Goal: Information Seeking & Learning: Check status

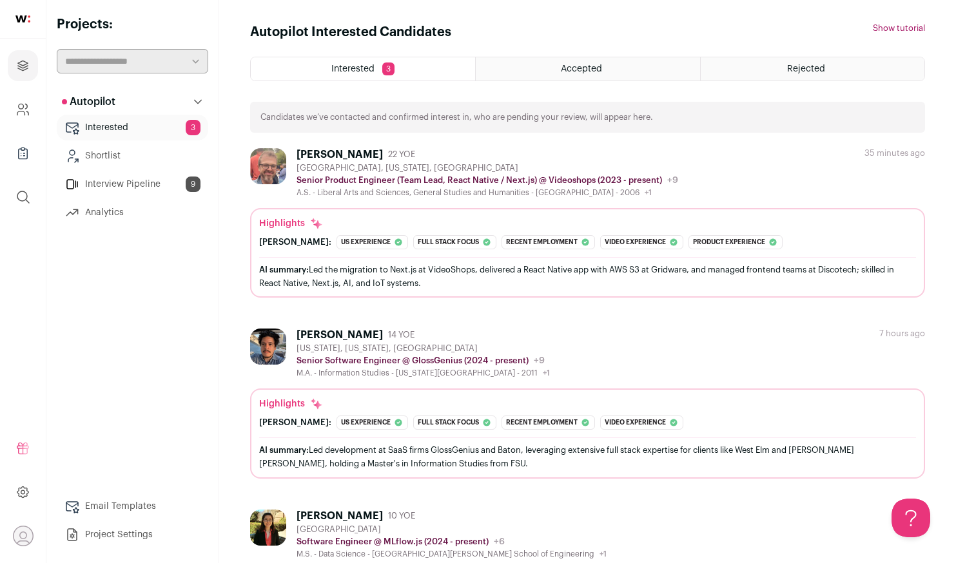
click at [792, 80] on div "Rejected" at bounding box center [813, 68] width 224 height 23
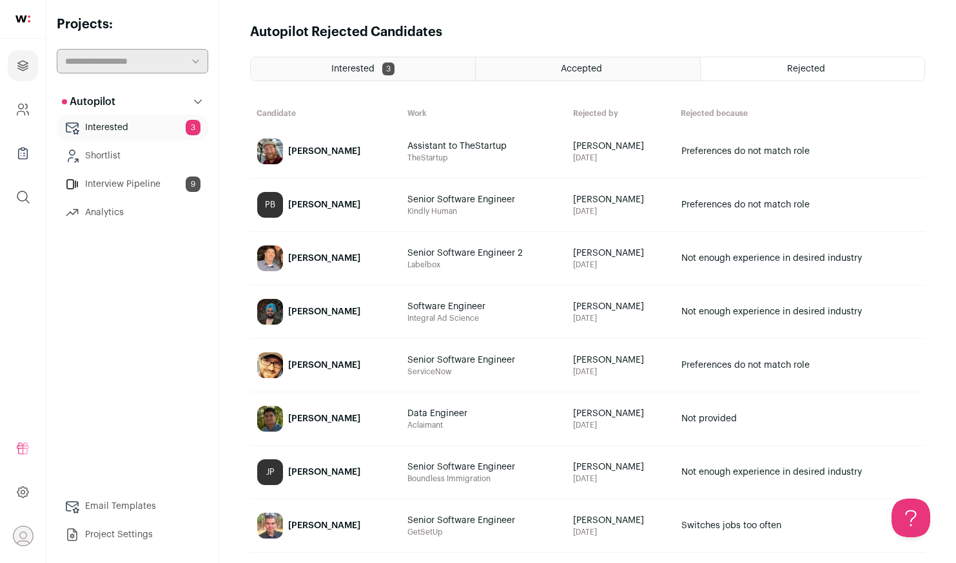
scroll to position [13, 0]
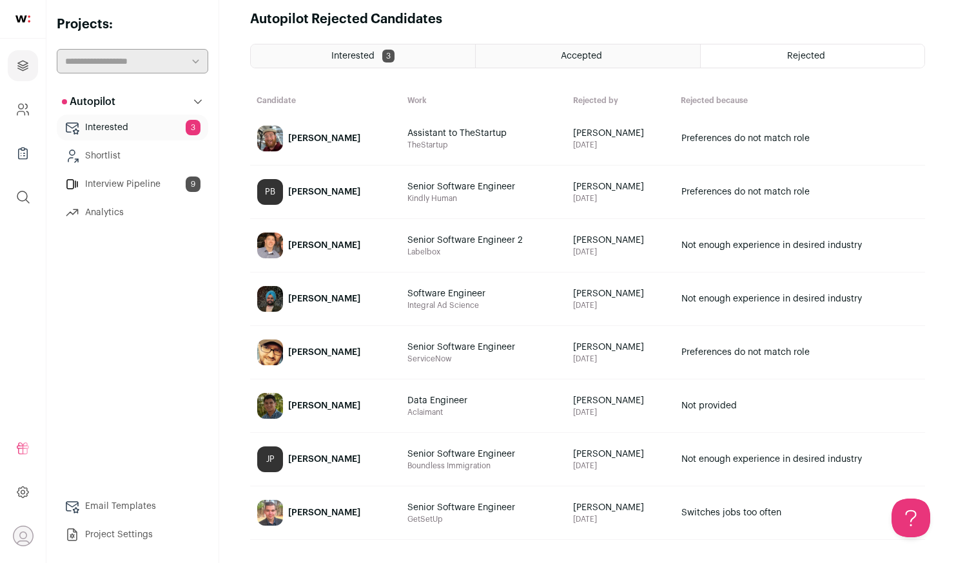
click at [598, 59] on span "Accepted" at bounding box center [581, 56] width 41 height 9
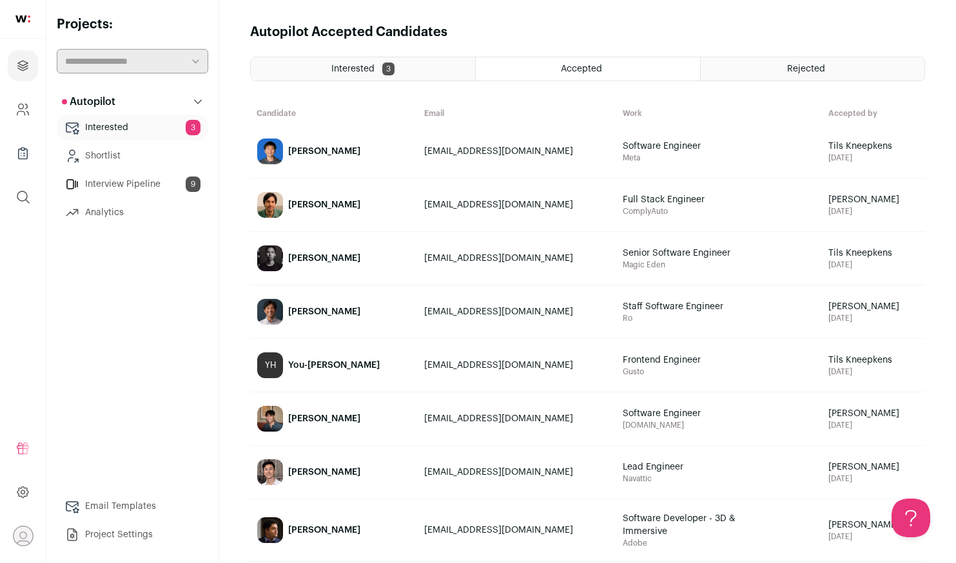
click at [409, 74] on div "Interested 3" at bounding box center [363, 68] width 224 height 23
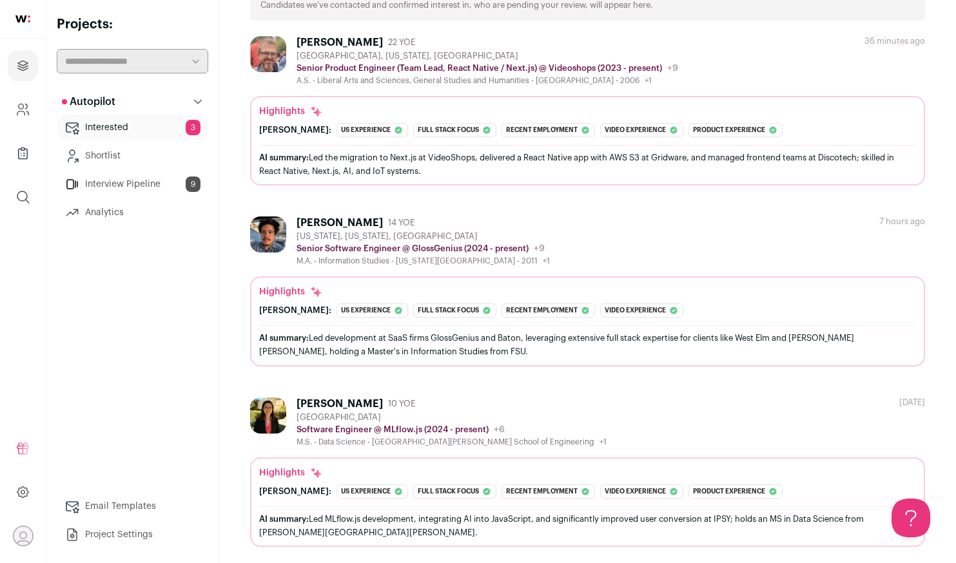
scroll to position [119, 0]
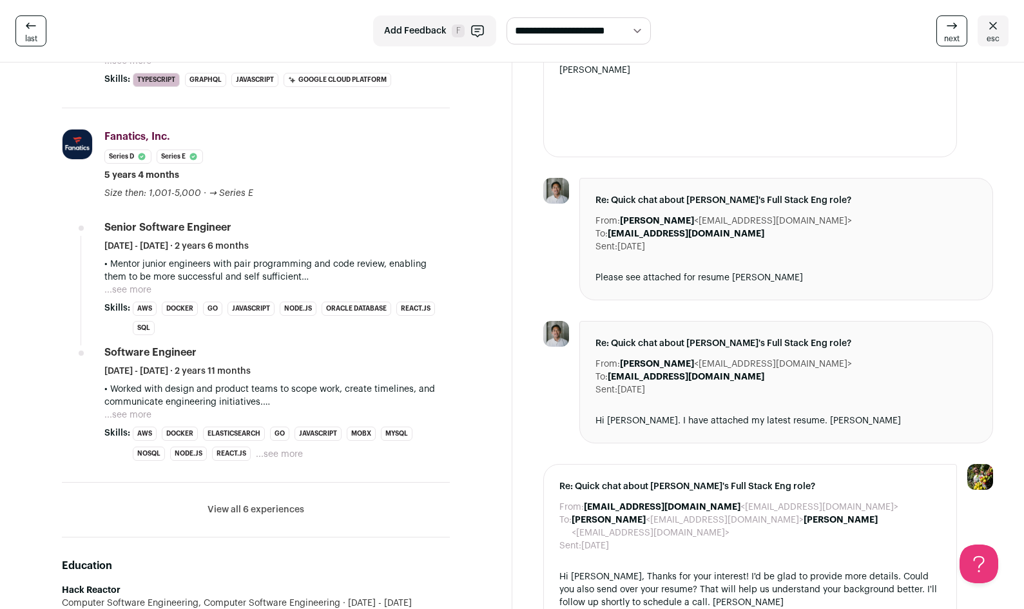
scroll to position [556, 0]
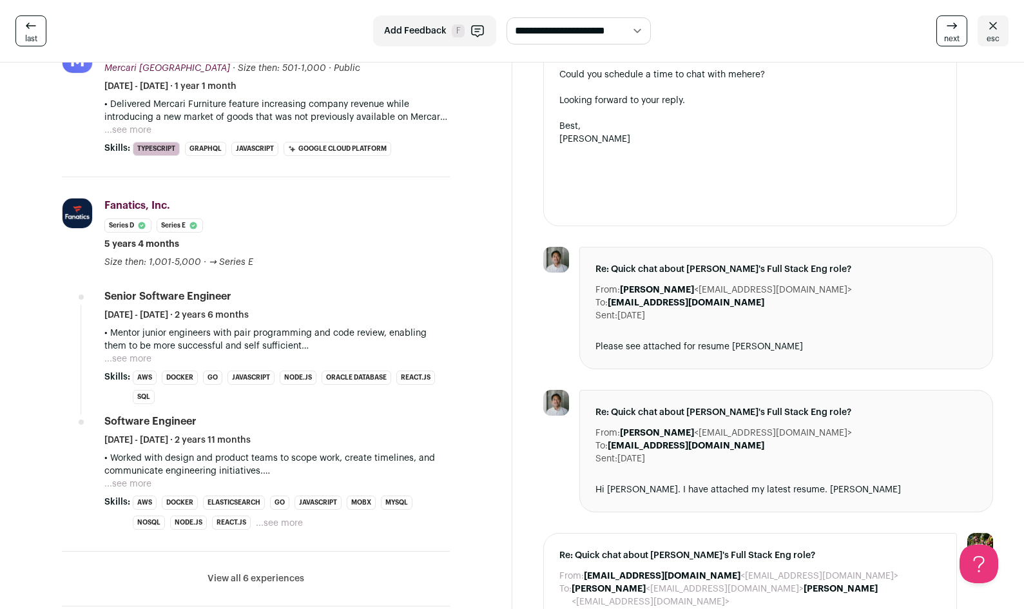
click at [1003, 26] on link "esc" at bounding box center [993, 30] width 31 height 31
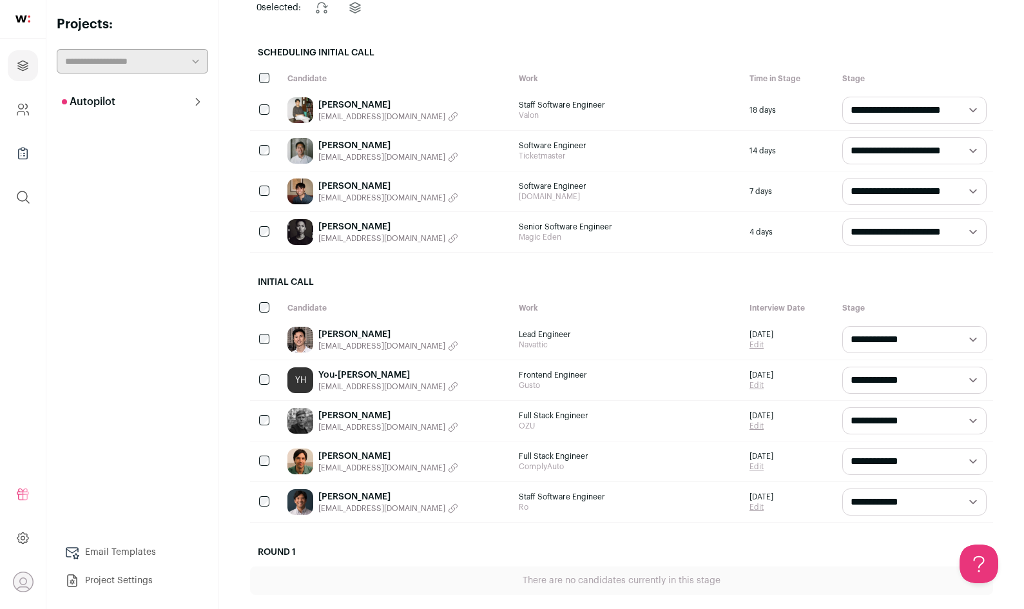
scroll to position [141, 0]
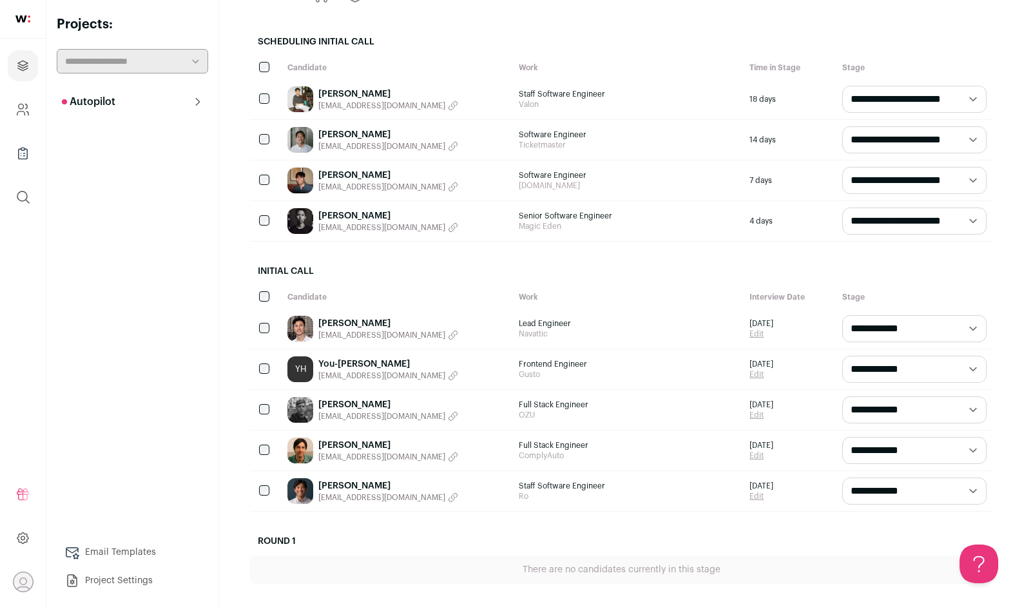
click at [407, 361] on link "You-[PERSON_NAME]" at bounding box center [388, 364] width 140 height 13
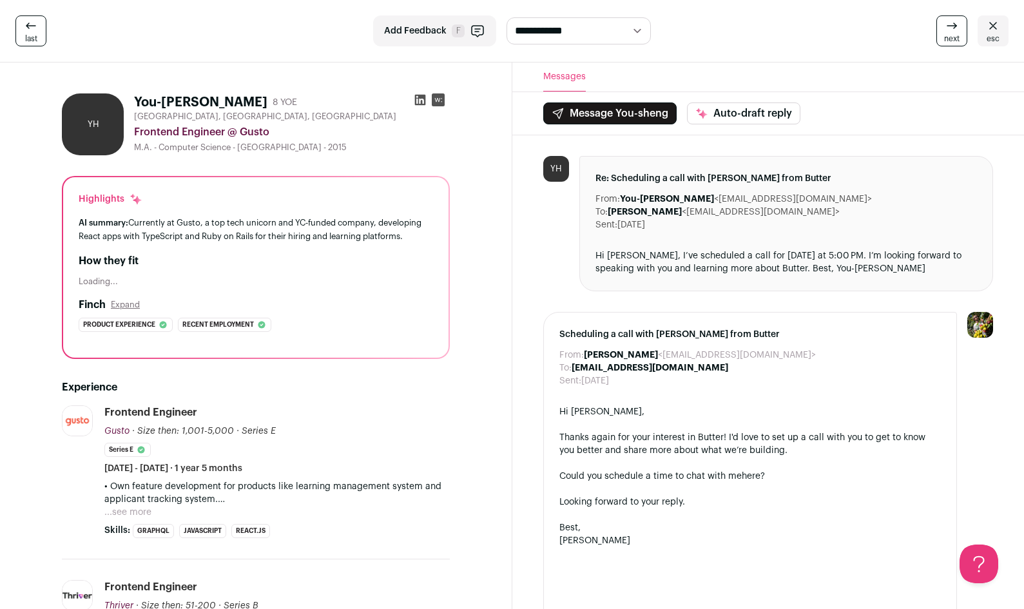
click at [418, 100] on icon at bounding box center [420, 100] width 11 height 11
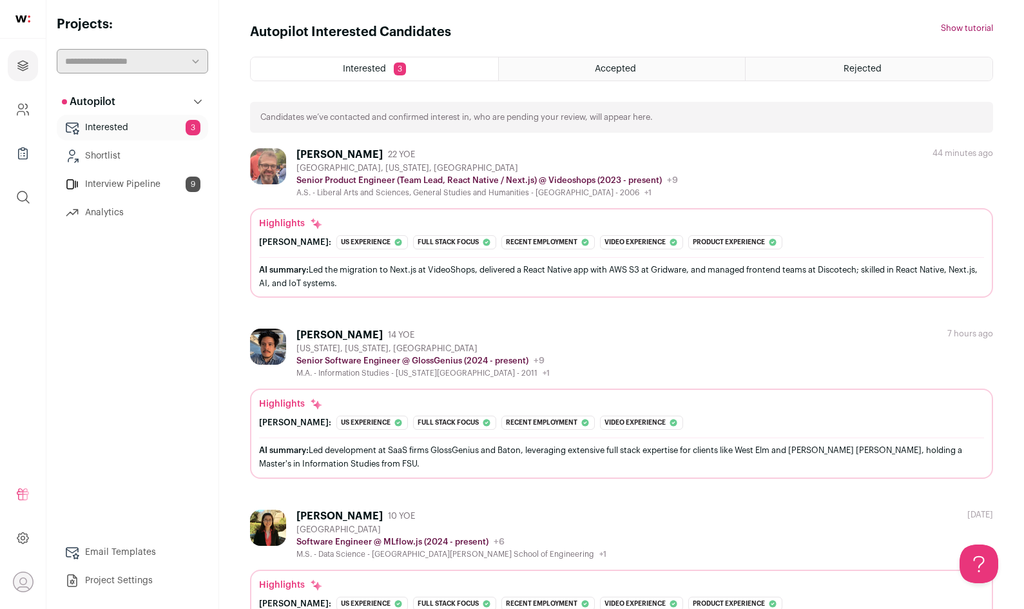
click at [656, 61] on div "Accepted" at bounding box center [622, 68] width 247 height 23
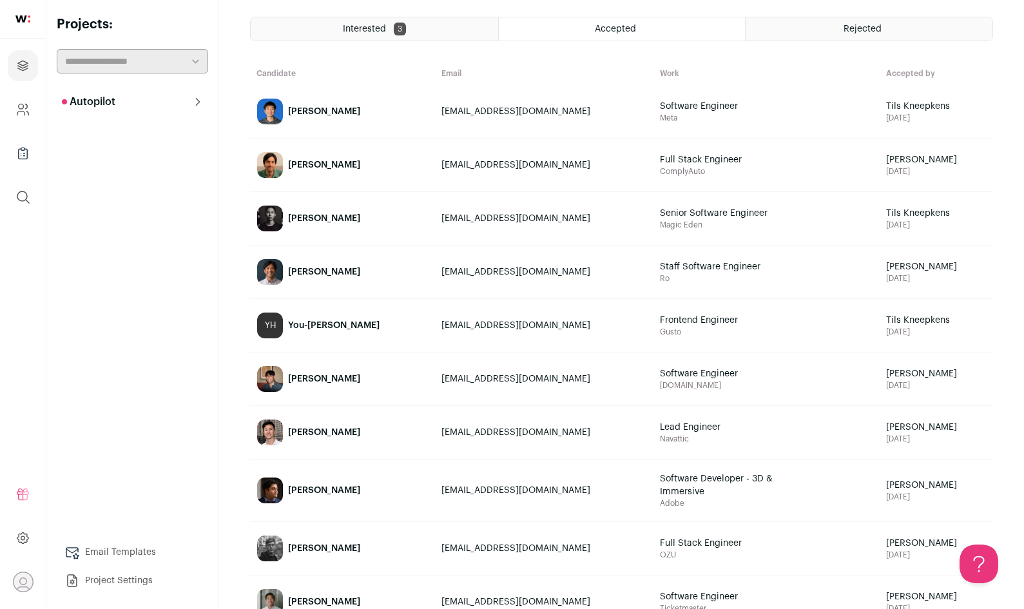
scroll to position [15, 0]
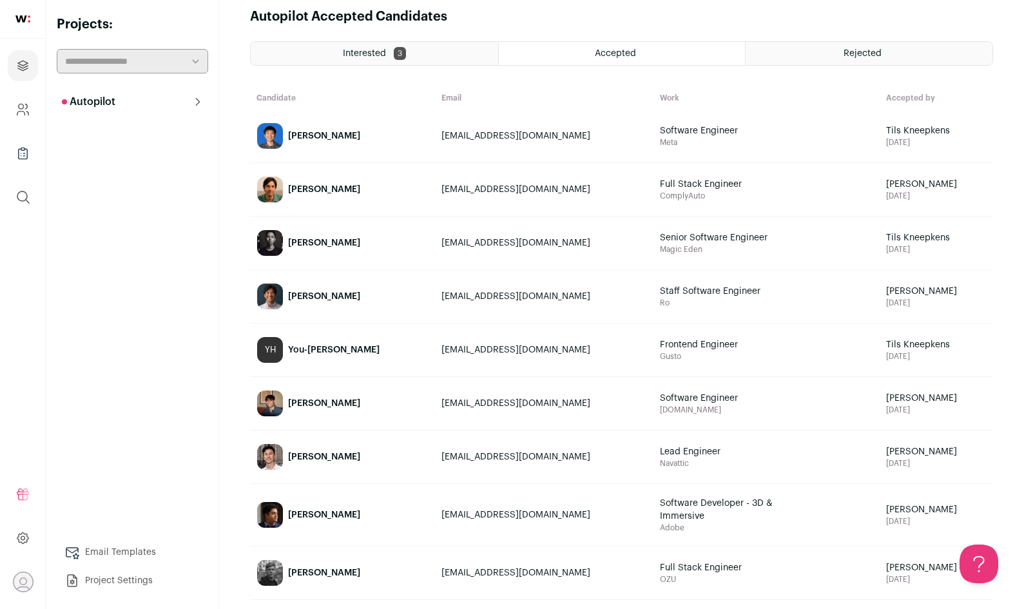
click at [872, 56] on span "Rejected" at bounding box center [863, 53] width 38 height 9
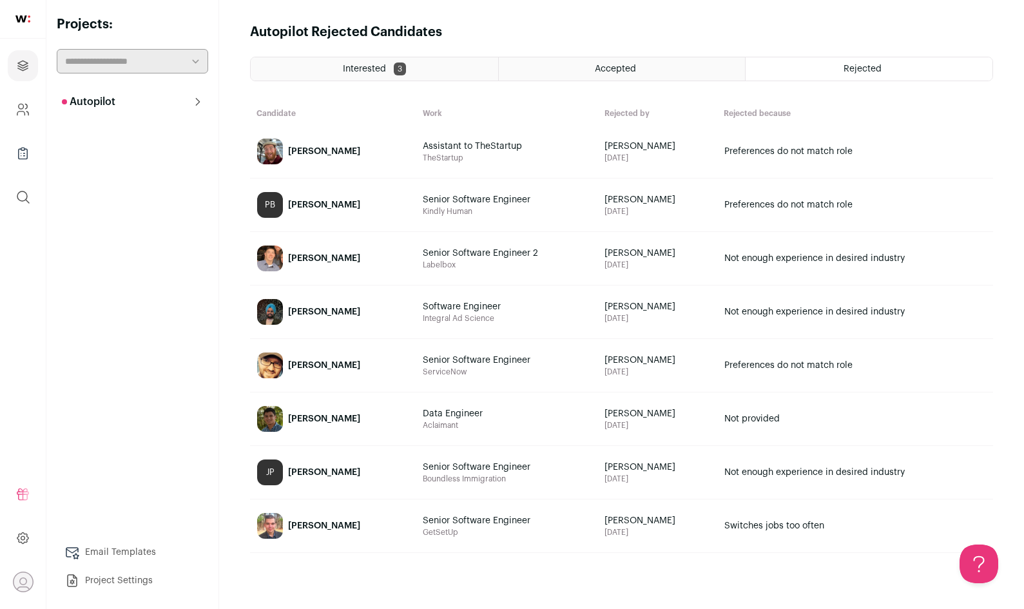
click at [638, 59] on div "Accepted" at bounding box center [622, 68] width 247 height 23
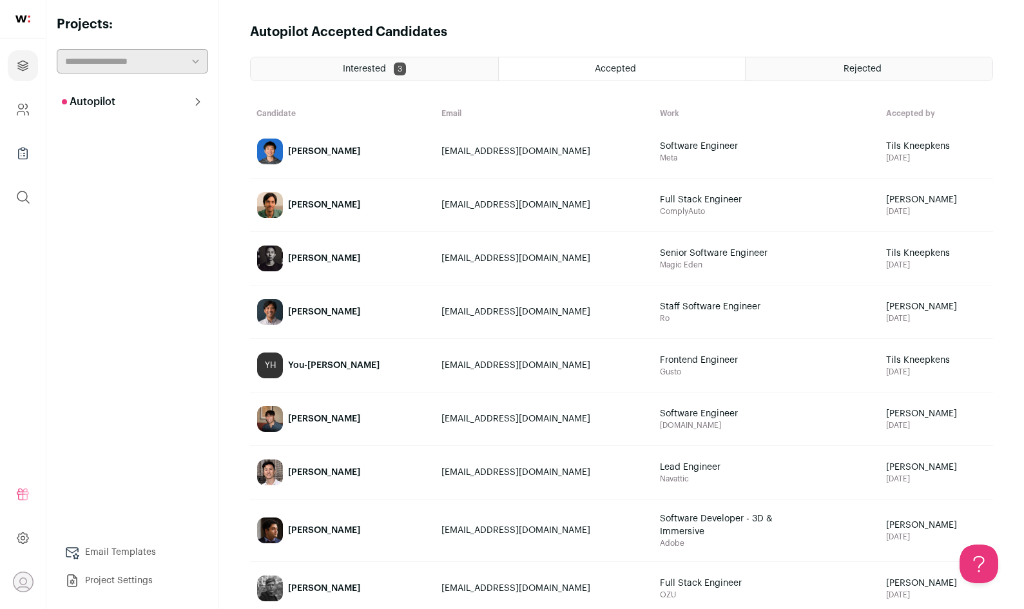
click at [393, 70] on div "Interested 3" at bounding box center [375, 68] width 248 height 23
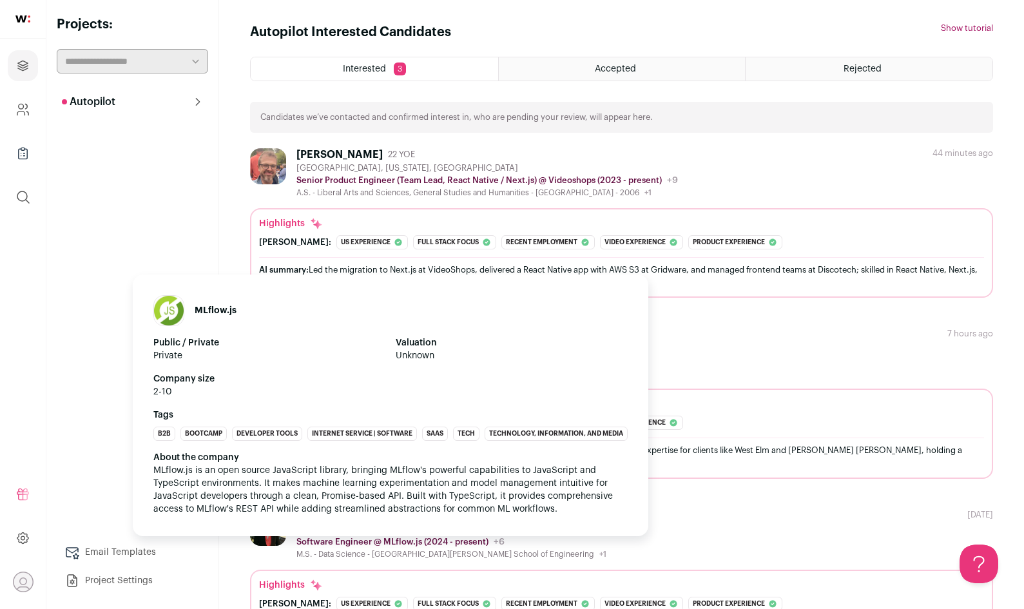
scroll to position [59, 0]
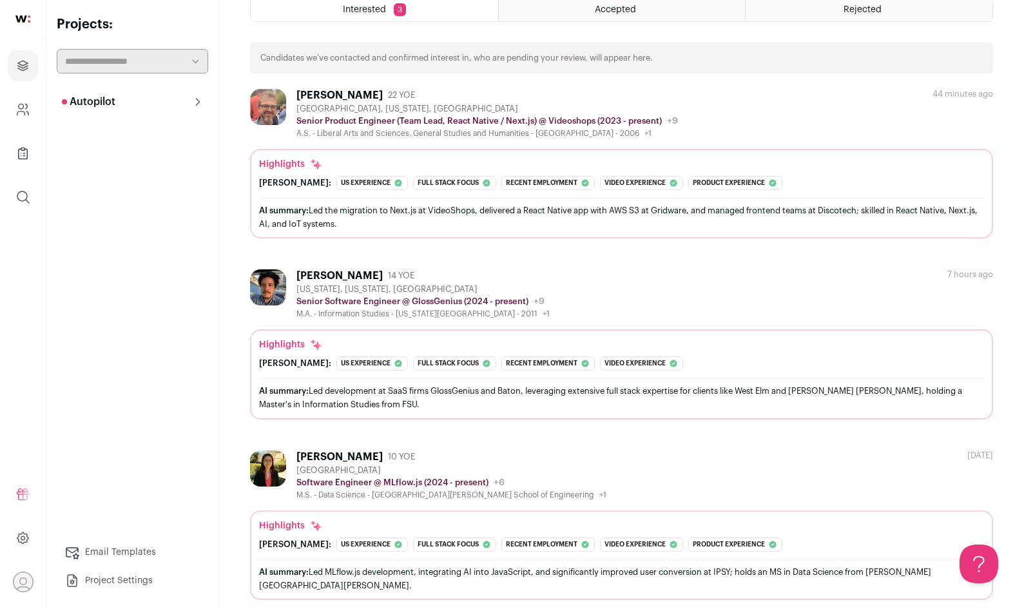
click at [151, 448] on div "Autopilot Autopilot Interested 3 Shortlist Interview Pipeline 9 Analytics Email…" at bounding box center [132, 341] width 151 height 505
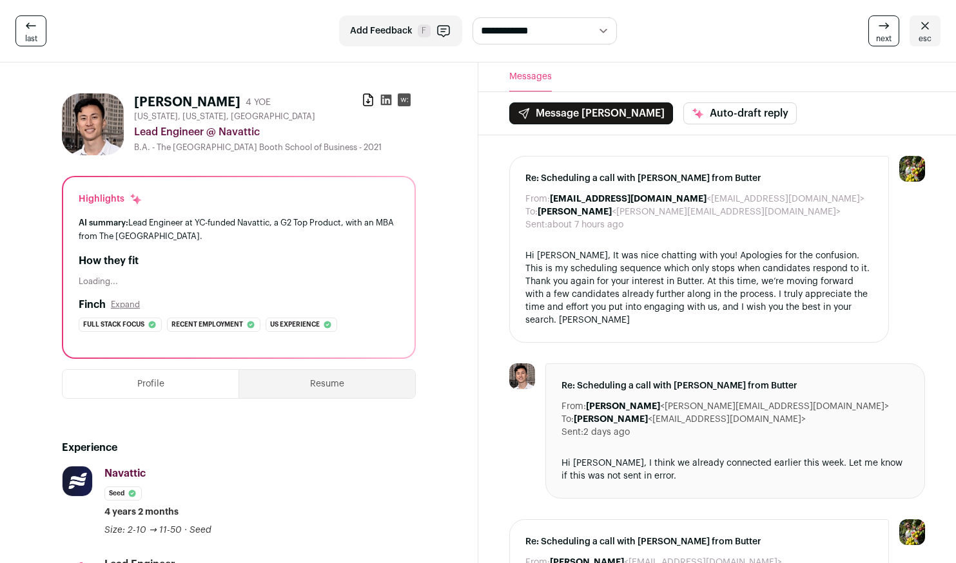
click at [915, 28] on link "esc" at bounding box center [925, 30] width 31 height 31
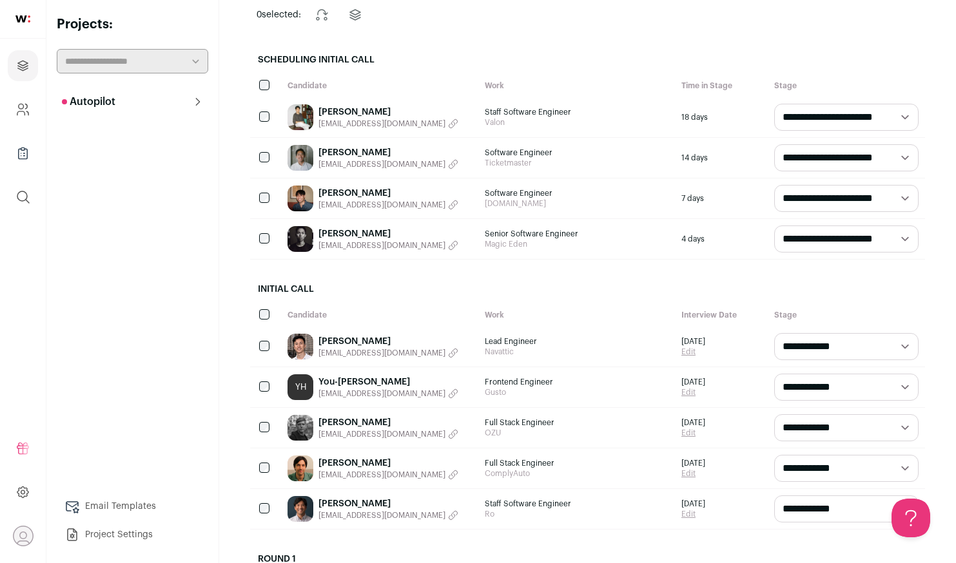
scroll to position [176, 0]
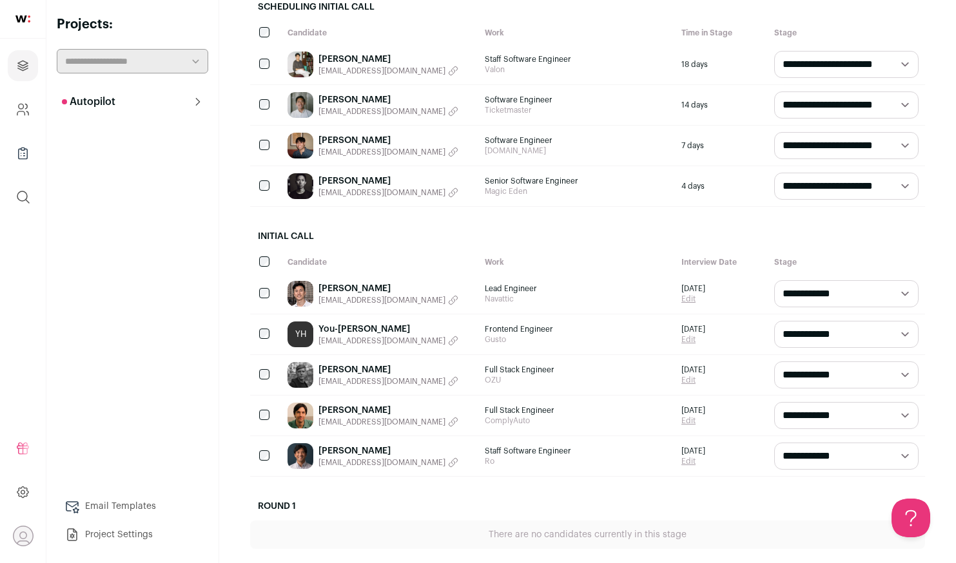
click at [442, 340] on div "YH You-sheng Huang yousheng0815@gmail.com" at bounding box center [379, 335] width 197 height 40
click at [387, 329] on link "You-[PERSON_NAME]" at bounding box center [388, 329] width 140 height 13
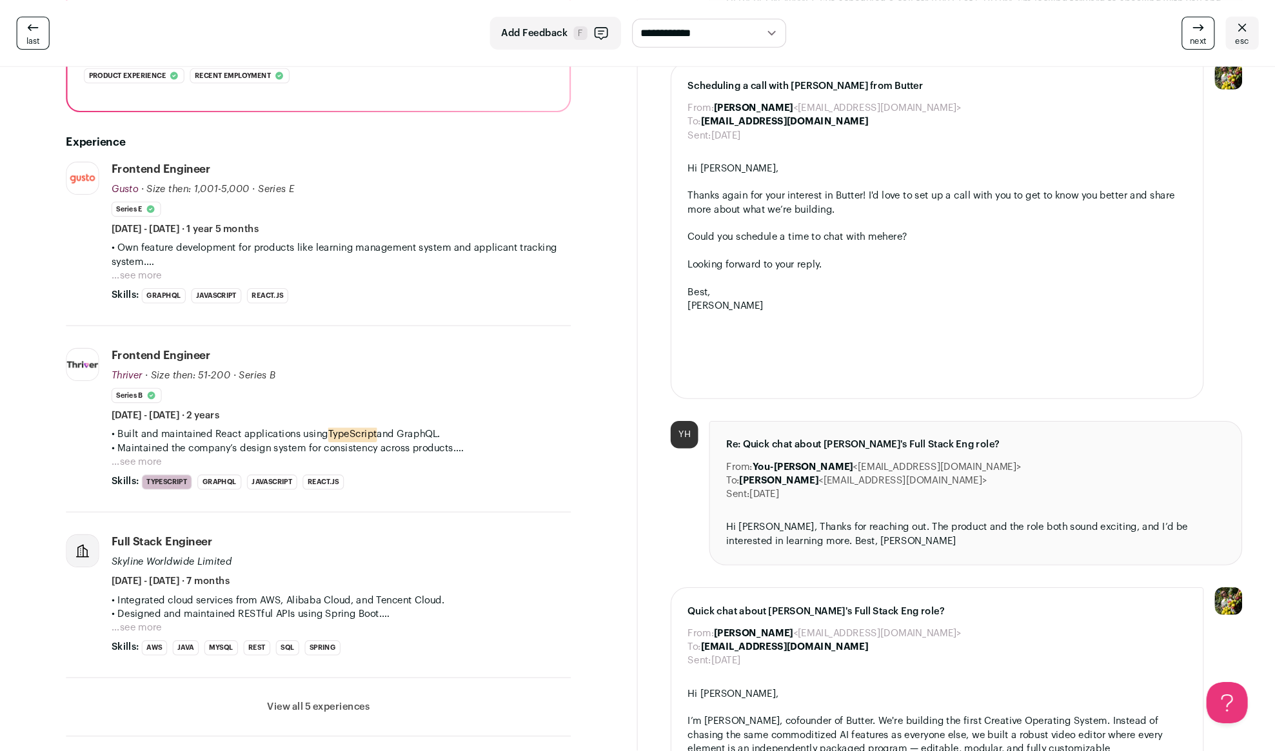
scroll to position [240, 0]
